Goal: Navigation & Orientation: Find specific page/section

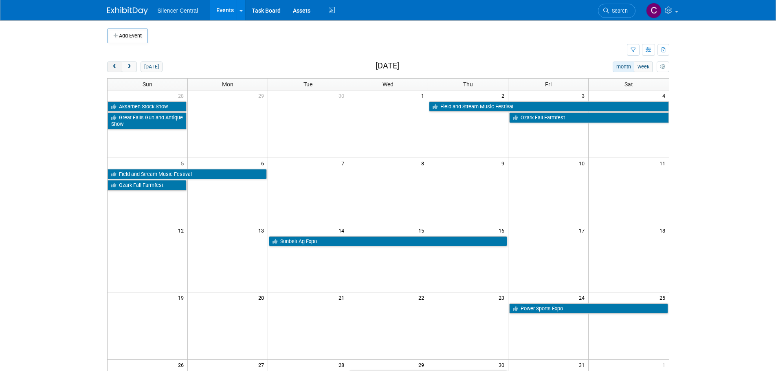
click at [113, 66] on span "prev" at bounding box center [115, 66] width 6 height 5
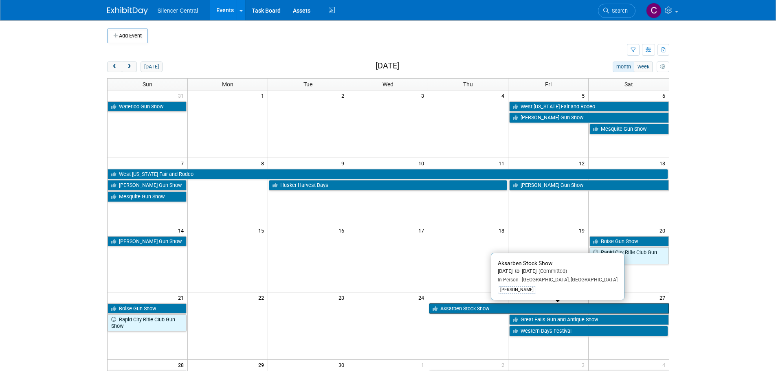
click at [489, 309] on link "Aksarben Stock Show" at bounding box center [549, 309] width 240 height 11
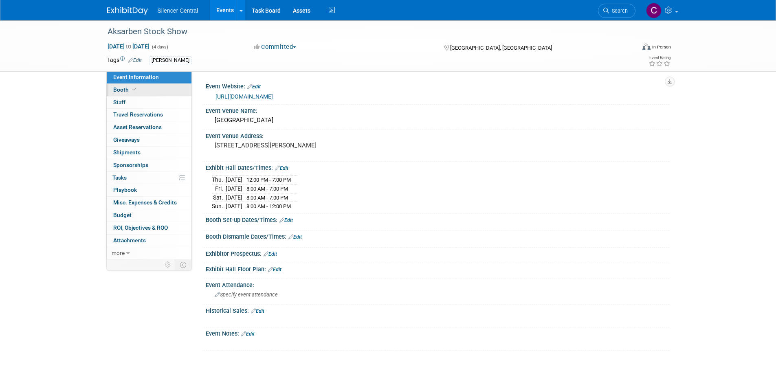
click at [144, 87] on link "Booth" at bounding box center [149, 90] width 85 height 12
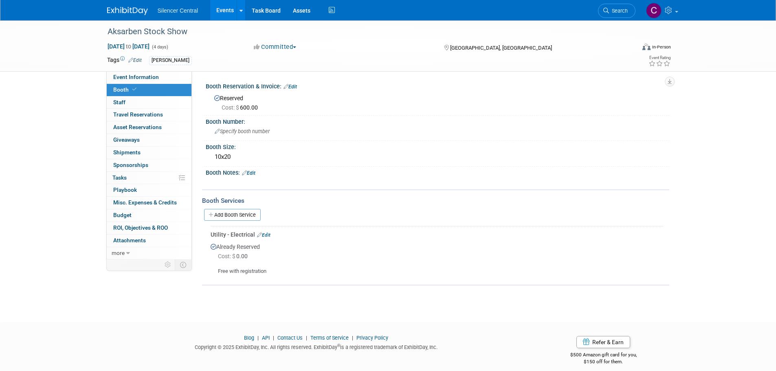
click at [118, 8] on img at bounding box center [127, 11] width 41 height 8
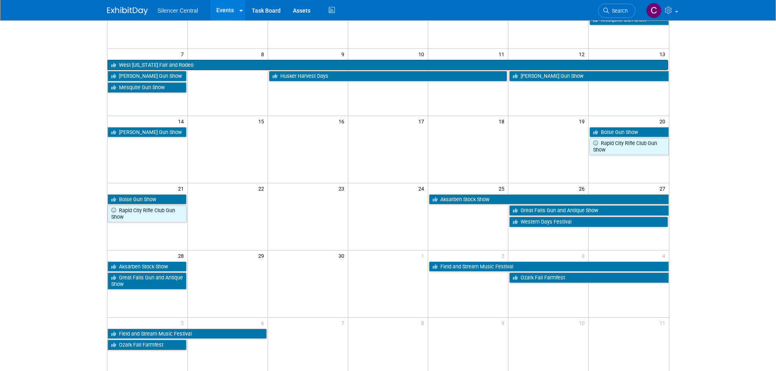
scroll to position [41, 0]
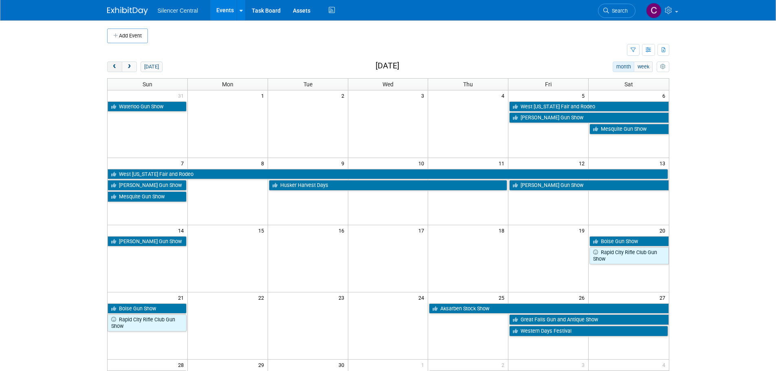
click at [113, 67] on span "prev" at bounding box center [115, 66] width 6 height 5
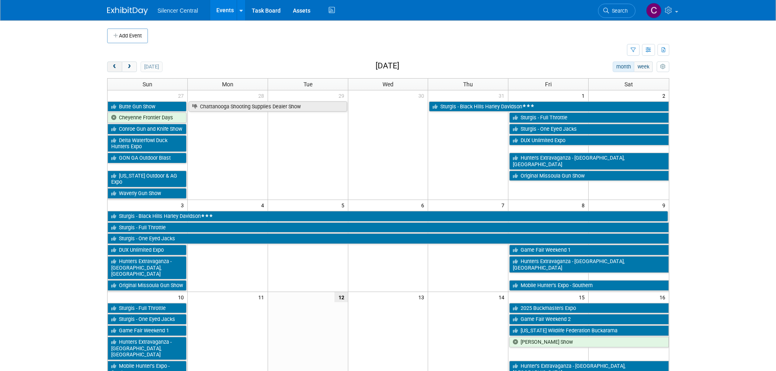
click at [113, 67] on span "prev" at bounding box center [115, 66] width 6 height 5
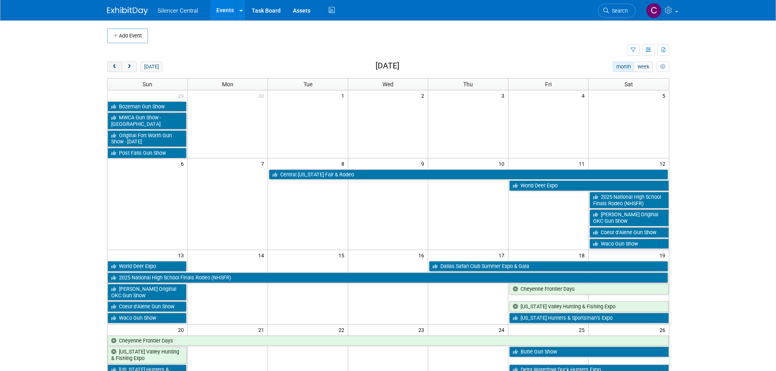
click at [113, 67] on span "prev" at bounding box center [115, 66] width 6 height 5
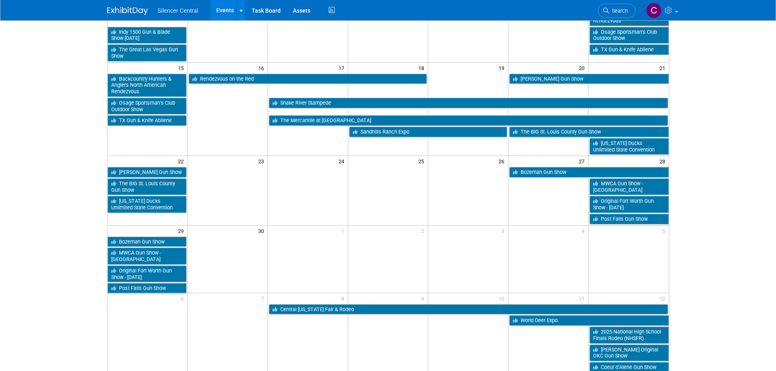
scroll to position [122, 0]
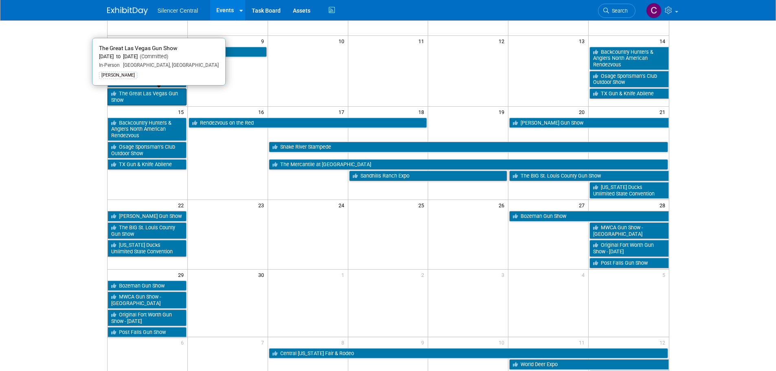
click at [144, 99] on link "The Great Las Vegas Gun Show" at bounding box center [147, 96] width 79 height 17
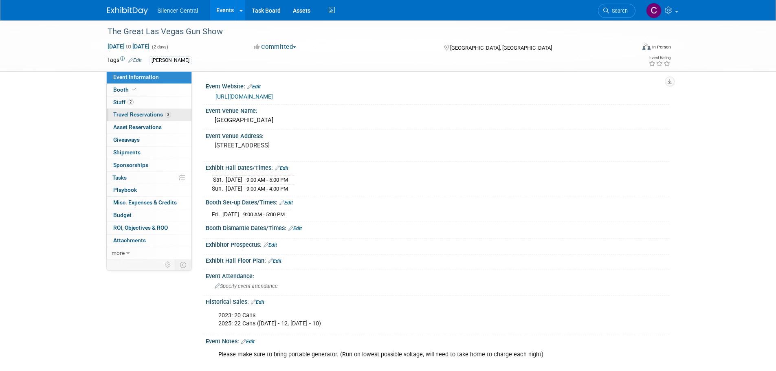
click at [139, 112] on span "Travel Reservations 3" at bounding box center [142, 114] width 58 height 7
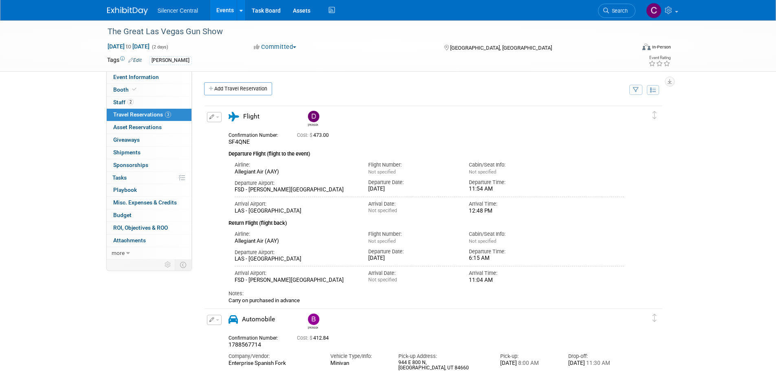
click at [130, 13] on img at bounding box center [127, 11] width 41 height 8
